Goal: Transaction & Acquisition: Purchase product/service

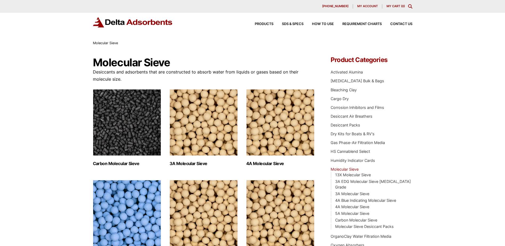
click at [278, 129] on img "Visit product category 4A Molecular Sieve" at bounding box center [280, 122] width 68 height 66
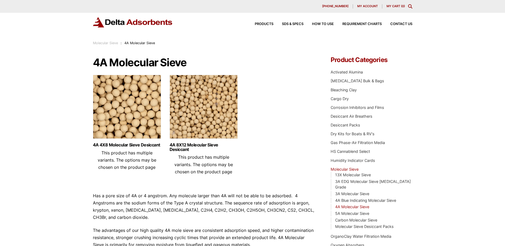
click at [193, 118] on img at bounding box center [203, 108] width 68 height 66
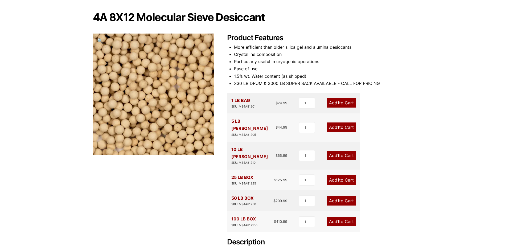
scroll to position [53, 0]
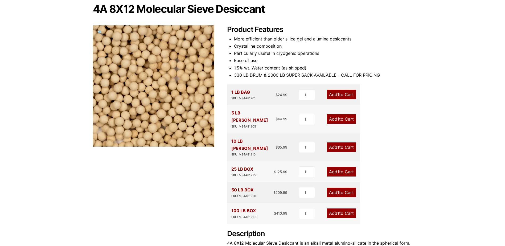
click at [346, 92] on link "Add 1 to Cart" at bounding box center [341, 95] width 29 height 10
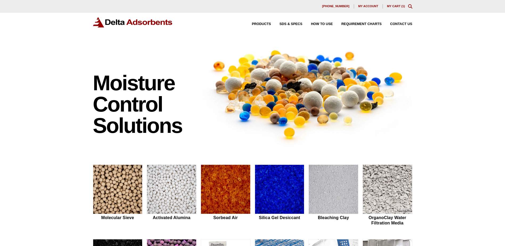
click at [396, 6] on link "My Cart ( 1 )" at bounding box center [396, 6] width 18 height 3
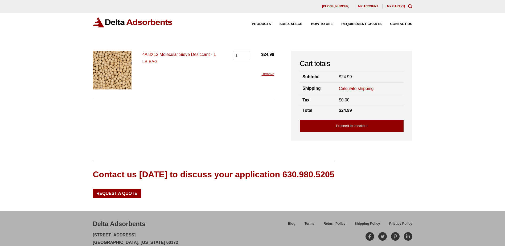
click at [373, 126] on link "Proceed to checkout" at bounding box center [352, 126] width 104 height 12
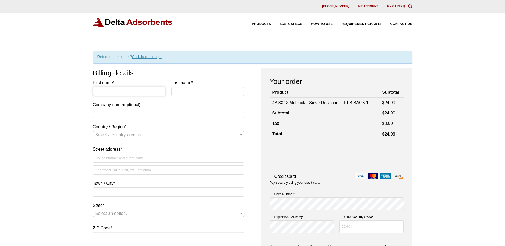
click at [134, 91] on input "First name *" at bounding box center [129, 91] width 73 height 9
type input "[PERSON_NAME]"
type input "ESA"
select select "US"
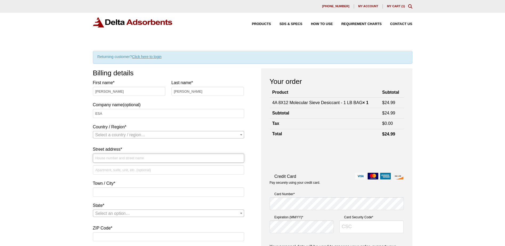
type input "220 Daniel Webster Highway"
type input "ESA"
type input "Merrimack"
select select "NH"
type input "03054"
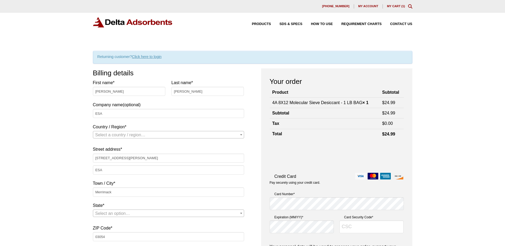
type input "16039214911"
type input "Shea.Philbrook@elbitsystems-us.com"
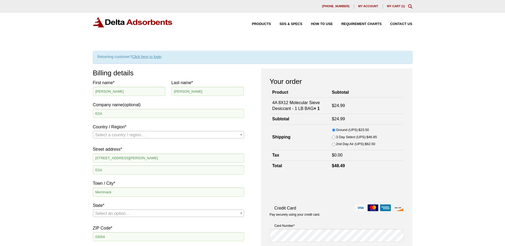
click at [125, 132] on span "Select a country / region…" at bounding box center [168, 134] width 151 height 7
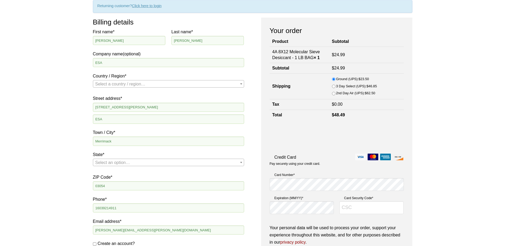
scroll to position [53, 0]
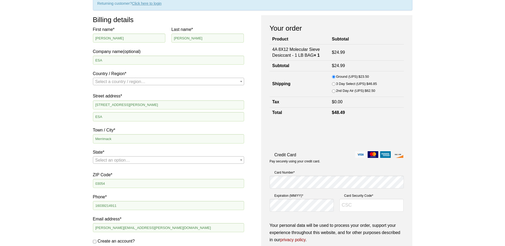
click at [109, 80] on span "Select a country / region…" at bounding box center [120, 81] width 50 height 5
click at [80, 104] on div "Our website has detected that you are using an outdated browser that will preve…" at bounding box center [252, 208] width 505 height 523
click at [339, 91] on label "2nd Day Air (UPS): $ 62.50" at bounding box center [355, 91] width 39 height 6
click at [335, 91] on input "2nd Day Air (UPS): $ 62.50" at bounding box center [333, 90] width 3 height 3
radio input "true"
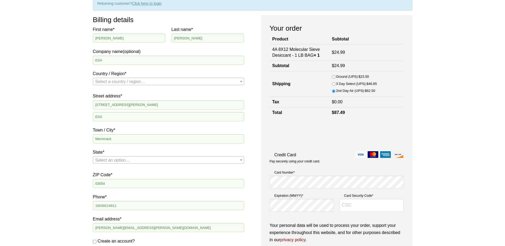
click at [132, 84] on span "Select a country / region…" at bounding box center [120, 81] width 50 height 5
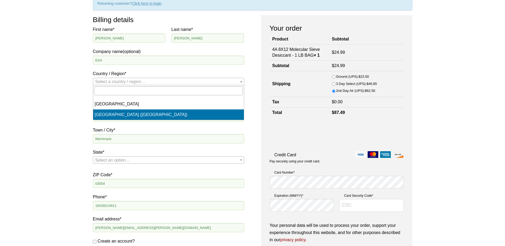
click at [112, 81] on span "Select a country / region…" at bounding box center [120, 81] width 50 height 5
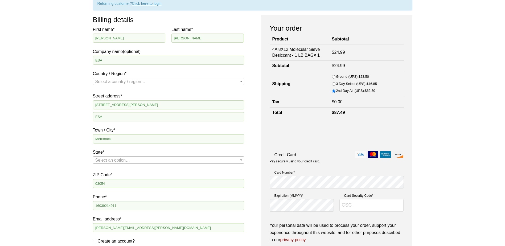
click at [69, 71] on div "Our website has detected that you are using an outdated browser that will preve…" at bounding box center [252, 208] width 505 height 523
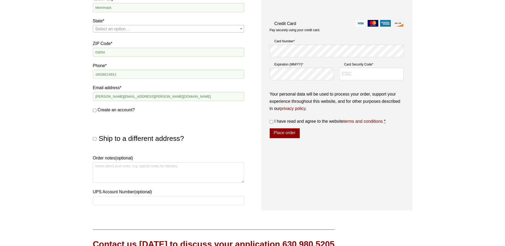
scroll to position [186, 0]
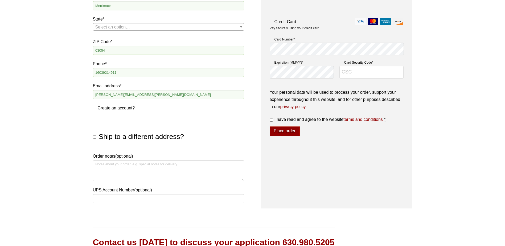
click at [94, 135] on input "Ship to a different address?" at bounding box center [94, 136] width 3 height 3
checkbox input "true"
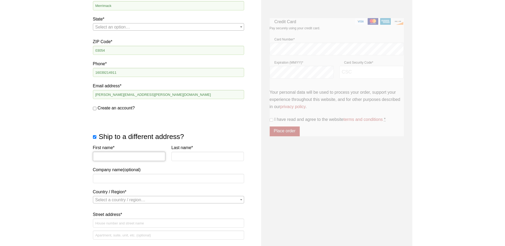
click at [115, 156] on input "First name *" at bounding box center [129, 156] width 73 height 9
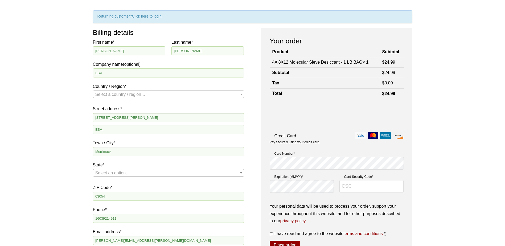
scroll to position [53, 0]
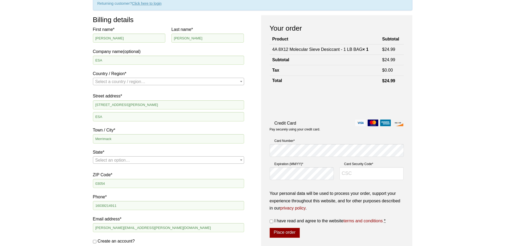
click at [140, 81] on span "Select a country / region…" at bounding box center [120, 81] width 50 height 5
click at [150, 63] on input "ESA" at bounding box center [168, 60] width 151 height 9
click at [115, 118] on input "ESA" at bounding box center [168, 116] width 151 height 9
click at [114, 118] on input "ESA" at bounding box center [168, 116] width 151 height 9
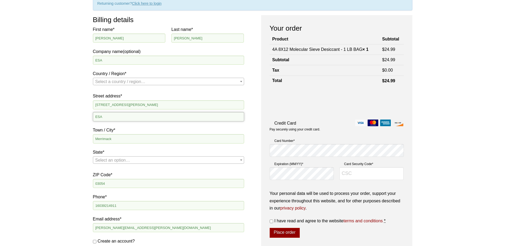
click at [114, 118] on input "ESA" at bounding box center [168, 116] width 151 height 9
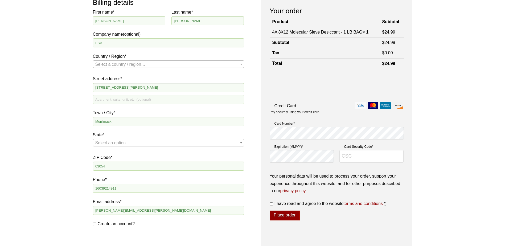
scroll to position [80, 0]
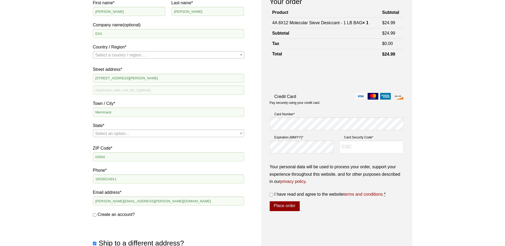
click at [122, 134] on span "Select an option…" at bounding box center [112, 133] width 35 height 5
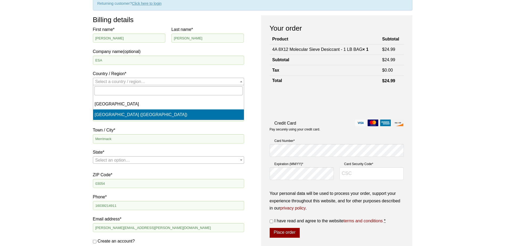
click at [151, 79] on span "Select a country / region…" at bounding box center [168, 81] width 151 height 7
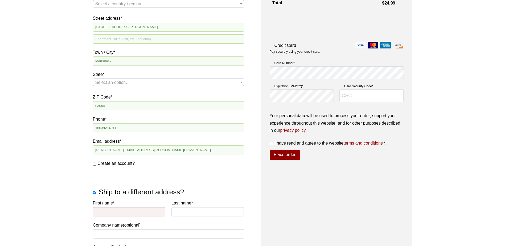
scroll to position [133, 0]
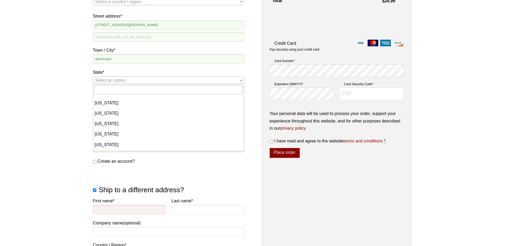
click at [122, 81] on span "Select an option…" at bounding box center [112, 80] width 35 height 5
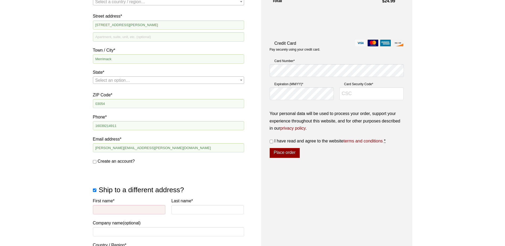
click at [109, 78] on span "Select an option…" at bounding box center [112, 80] width 35 height 5
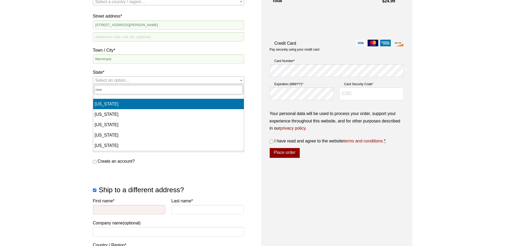
scroll to position [0, 0]
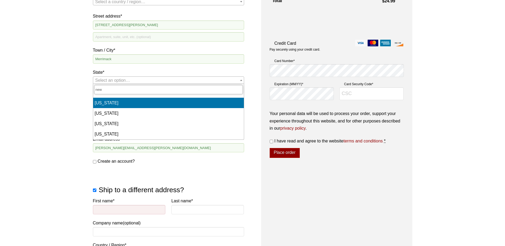
type input "new"
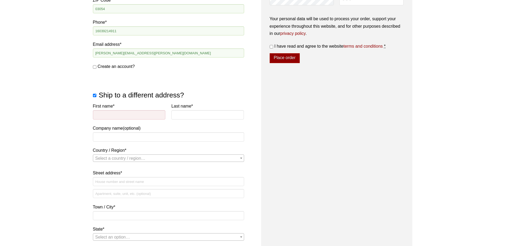
scroll to position [239, 0]
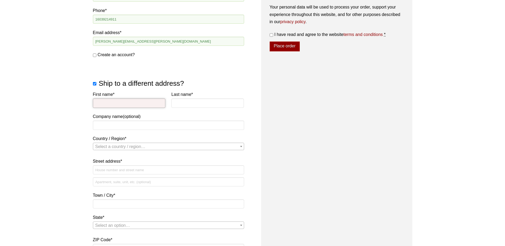
click at [111, 104] on input "First name *" at bounding box center [129, 102] width 73 height 9
type input "Bob"
type input "Friberg"
type input "ESA"
select select "US"
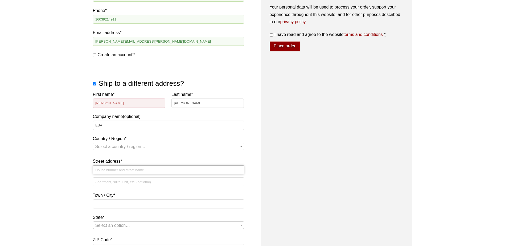
type input "[STREET_ADDRESS][PERSON_NAME]"
type input "MERRIMACK"
type input "03054"
type input "947"
select select "US"
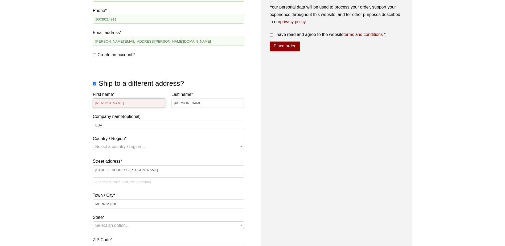
select select "NH"
select select "US"
select select "NH"
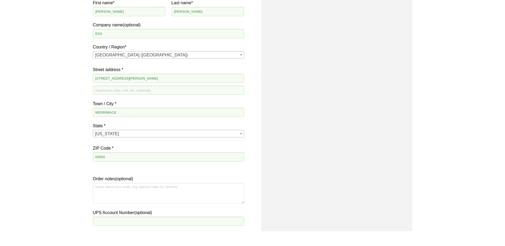
scroll to position [346, 0]
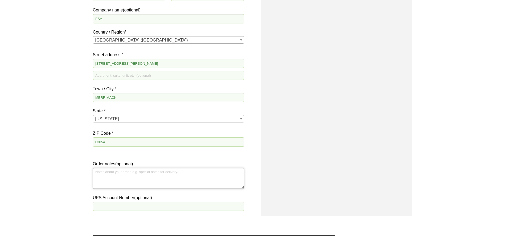
click at [140, 179] on textarea "Order notes (optional)" at bounding box center [168, 178] width 151 height 21
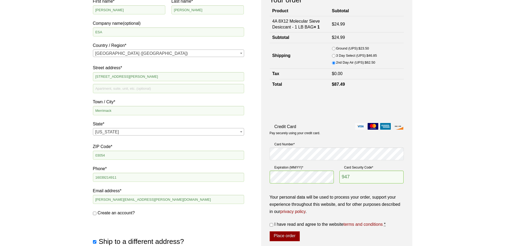
scroll to position [80, 0]
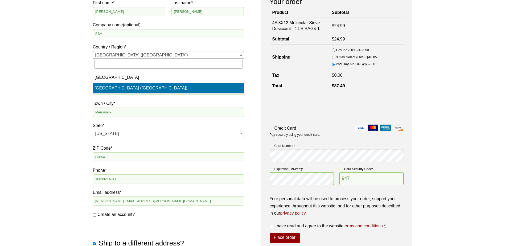
click at [136, 52] on span "United States (US)" at bounding box center [168, 54] width 151 height 7
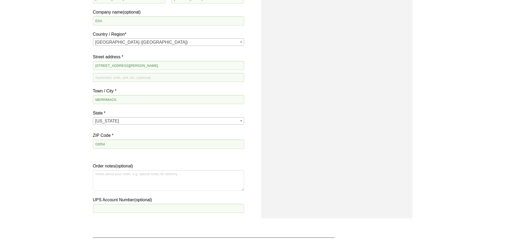
scroll to position [346, 0]
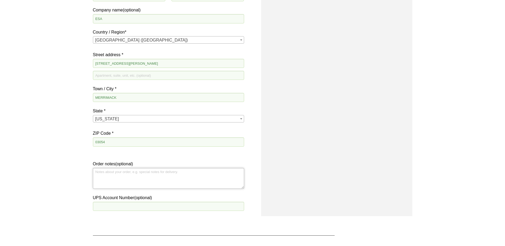
click at [119, 171] on textarea "Order notes (optional)" at bounding box center [168, 178] width 151 height 21
type textarea "C"
click at [197, 172] on textarea "Please include C of C and shelf-life documents with shipment" at bounding box center [168, 178] width 151 height 21
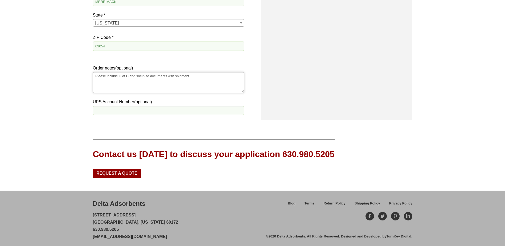
scroll to position [444, 0]
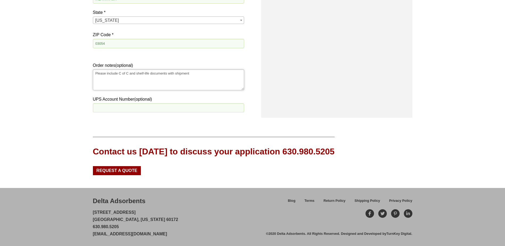
type textarea "Please include C of C and shelf-life documents with shipment"
click at [227, 101] on label "UPS Account Number (optional)" at bounding box center [168, 98] width 151 height 7
click at [227, 103] on input "UPS Account Number (optional)" at bounding box center [168, 107] width 151 height 9
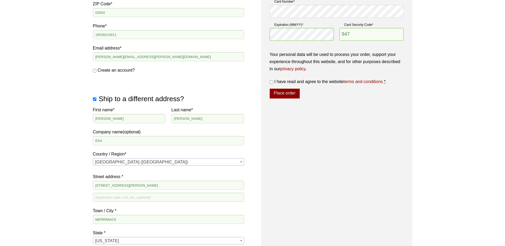
scroll to position [152, 0]
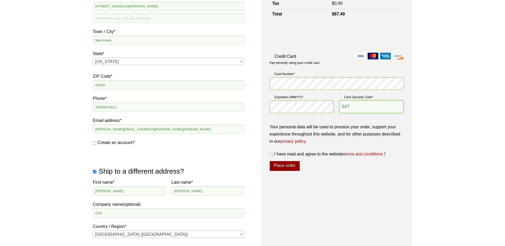
click at [378, 111] on input "947" at bounding box center [371, 106] width 64 height 13
type input "9"
type input "138"
click at [427, 90] on div "Our website has detected that you are using an outdated browser that will preve…" at bounding box center [252, 193] width 505 height 690
click at [272, 155] on input "I have read and agree to the website terms and conditions *" at bounding box center [270, 154] width 3 height 3
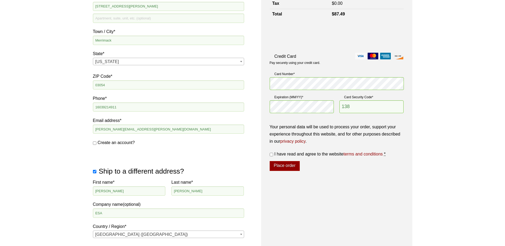
checkbox input "true"
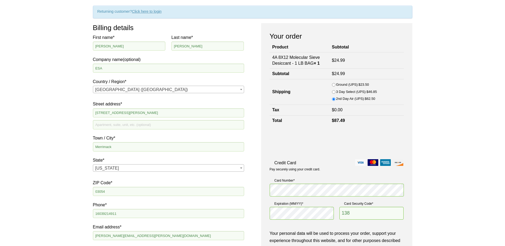
scroll to position [0, 0]
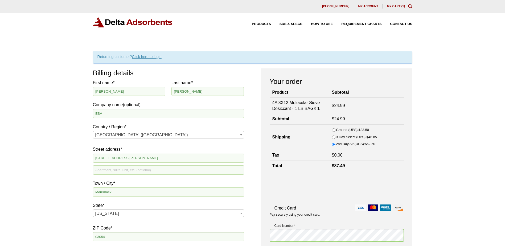
click at [301, 101] on td "4A 8X12 Molecular Sieve Desiccant - 1 LB BAG × 1" at bounding box center [299, 105] width 60 height 16
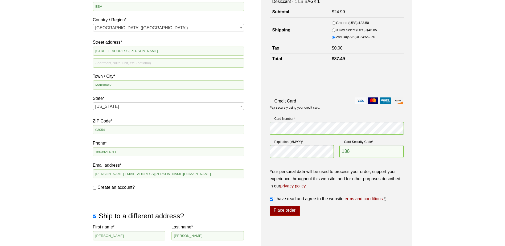
scroll to position [106, 0]
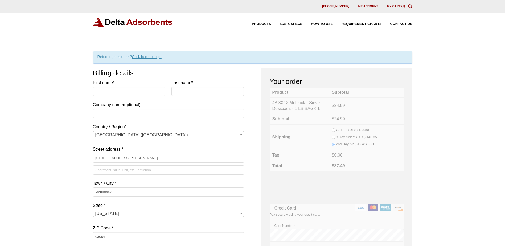
select select "NH"
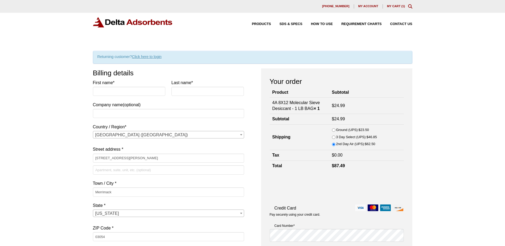
click at [388, 8] on div "630-980-5205 My account My Cart ( 1 )" at bounding box center [252, 6] width 319 height 4
click at [391, 6] on link "My Cart ( 1 )" at bounding box center [396, 6] width 18 height 3
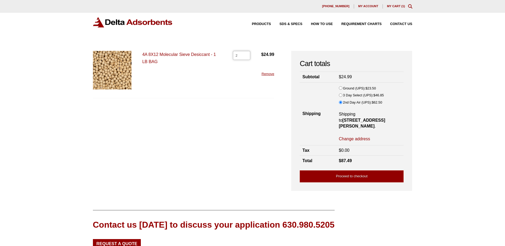
type input "2"
click at [246, 55] on input "2" at bounding box center [241, 55] width 17 height 9
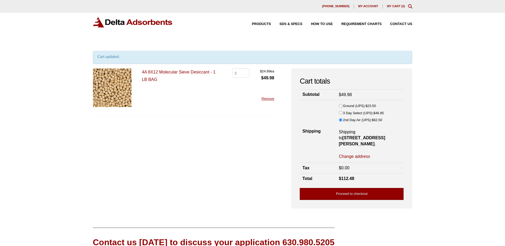
click at [343, 195] on link "Proceed to checkout" at bounding box center [352, 194] width 104 height 12
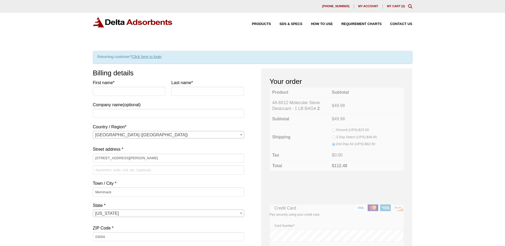
select select "NH"
click at [123, 88] on input "First name *" at bounding box center [129, 91] width 73 height 9
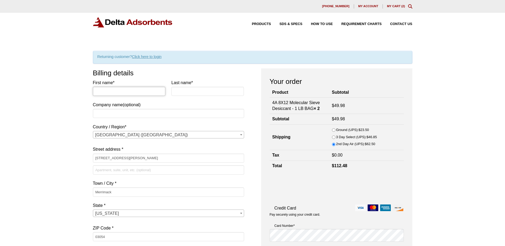
type input "GRIFFIN"
type input "PAQUET"
type input "ESA"
type input "16039214911"
type input "Shea.Philbrook@elbitsystems-us.com"
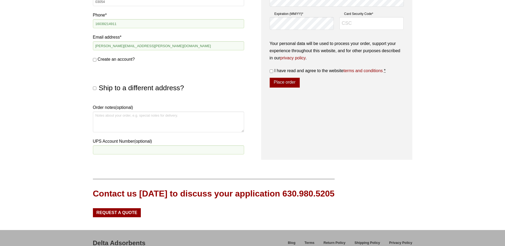
scroll to position [239, 0]
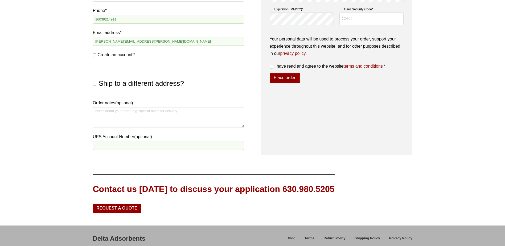
click at [94, 80] on h3 "Ship to a different address?" at bounding box center [168, 83] width 151 height 12
click at [95, 82] on input "Ship to a different address?" at bounding box center [94, 83] width 3 height 3
checkbox input "true"
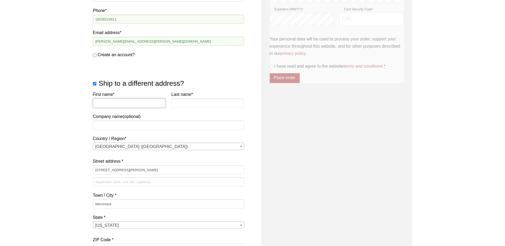
click at [111, 102] on input "First name *" at bounding box center [129, 102] width 73 height 9
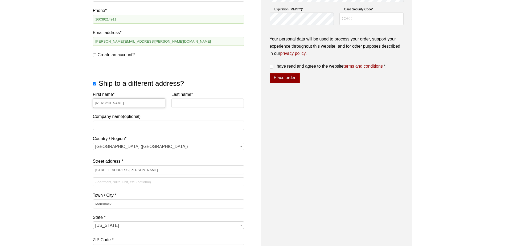
type input "Bob"
type input "Friberg"
type input "ESA"
type input "947"
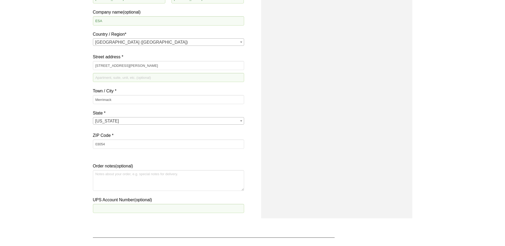
scroll to position [346, 0]
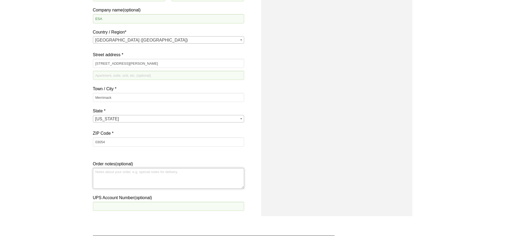
click at [147, 174] on textarea "Order notes (optional)" at bounding box center [168, 178] width 151 height 21
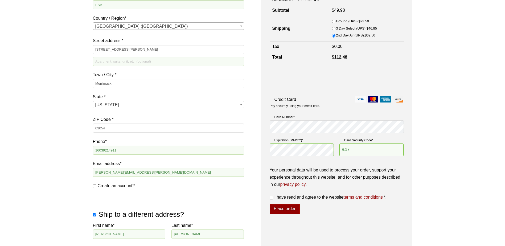
scroll to position [80, 0]
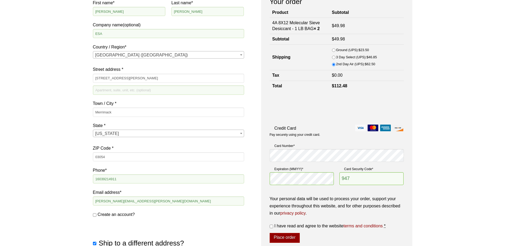
type textarea "Please include C of C and shelf life documents with shipment."
click at [364, 175] on input "947" at bounding box center [371, 178] width 64 height 13
type input "138"
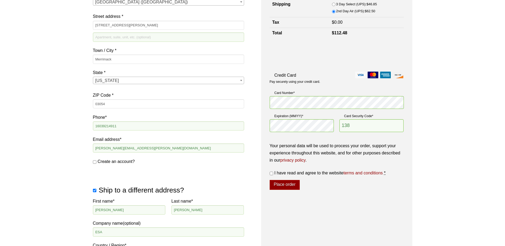
scroll to position [133, 0]
click at [301, 171] on span "I have read and agree to the website terms and conditions" at bounding box center [328, 172] width 108 height 5
click at [273, 171] on input "I have read and agree to the website terms and conditions *" at bounding box center [270, 172] width 3 height 3
checkbox input "true"
click at [285, 184] on button "Place order" at bounding box center [284, 185] width 30 height 10
